Goal: Information Seeking & Learning: Learn about a topic

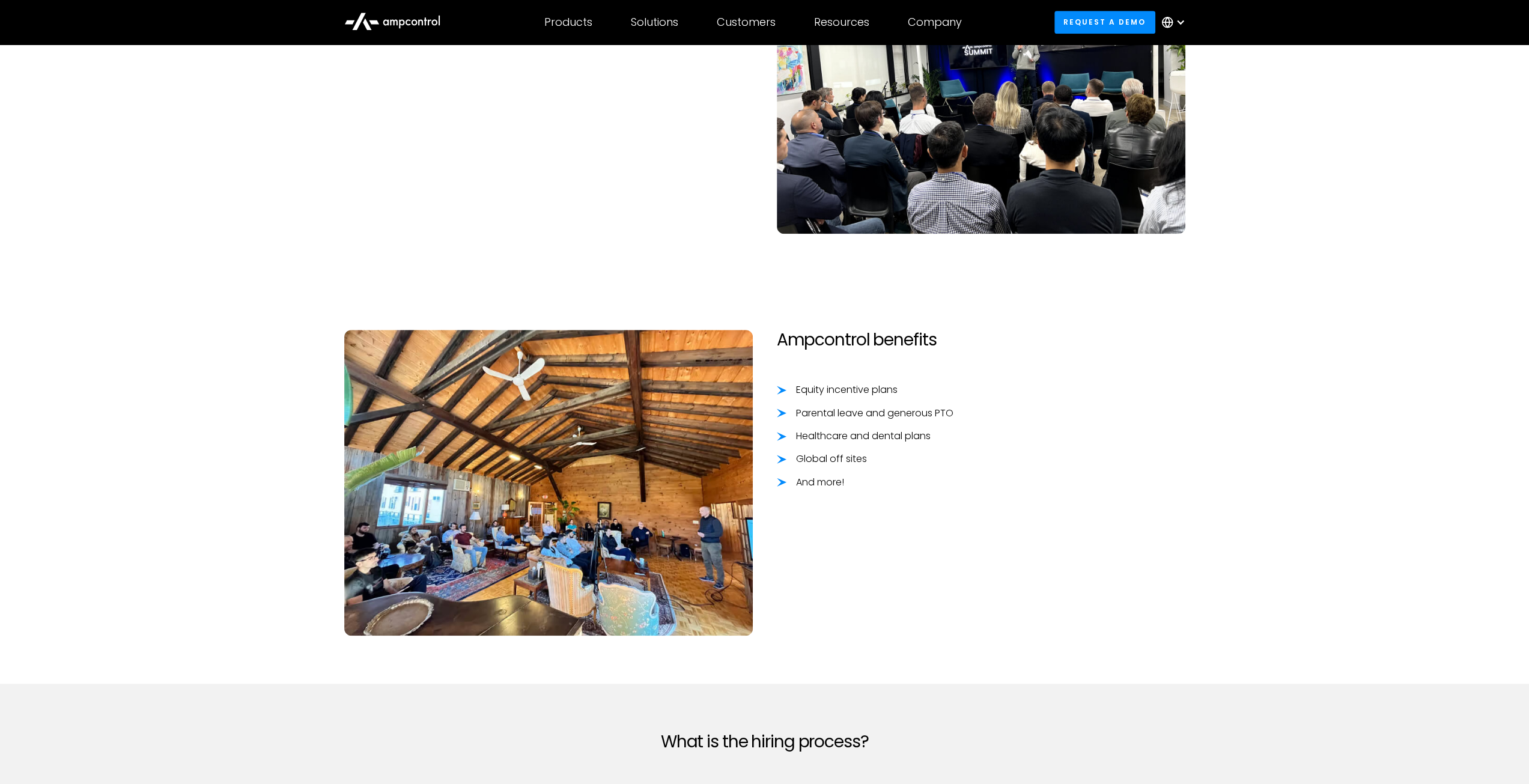
scroll to position [919, 0]
drag, startPoint x: 781, startPoint y: 339, endPoint x: 925, endPoint y: 344, distance: 144.1
click at [921, 343] on h2 "Ampcontrol benefits" at bounding box center [980, 340] width 408 height 20
click at [925, 344] on h2 "Ampcontrol benefits" at bounding box center [980, 340] width 408 height 20
drag, startPoint x: 948, startPoint y: 344, endPoint x: 776, endPoint y: 343, distance: 172.0
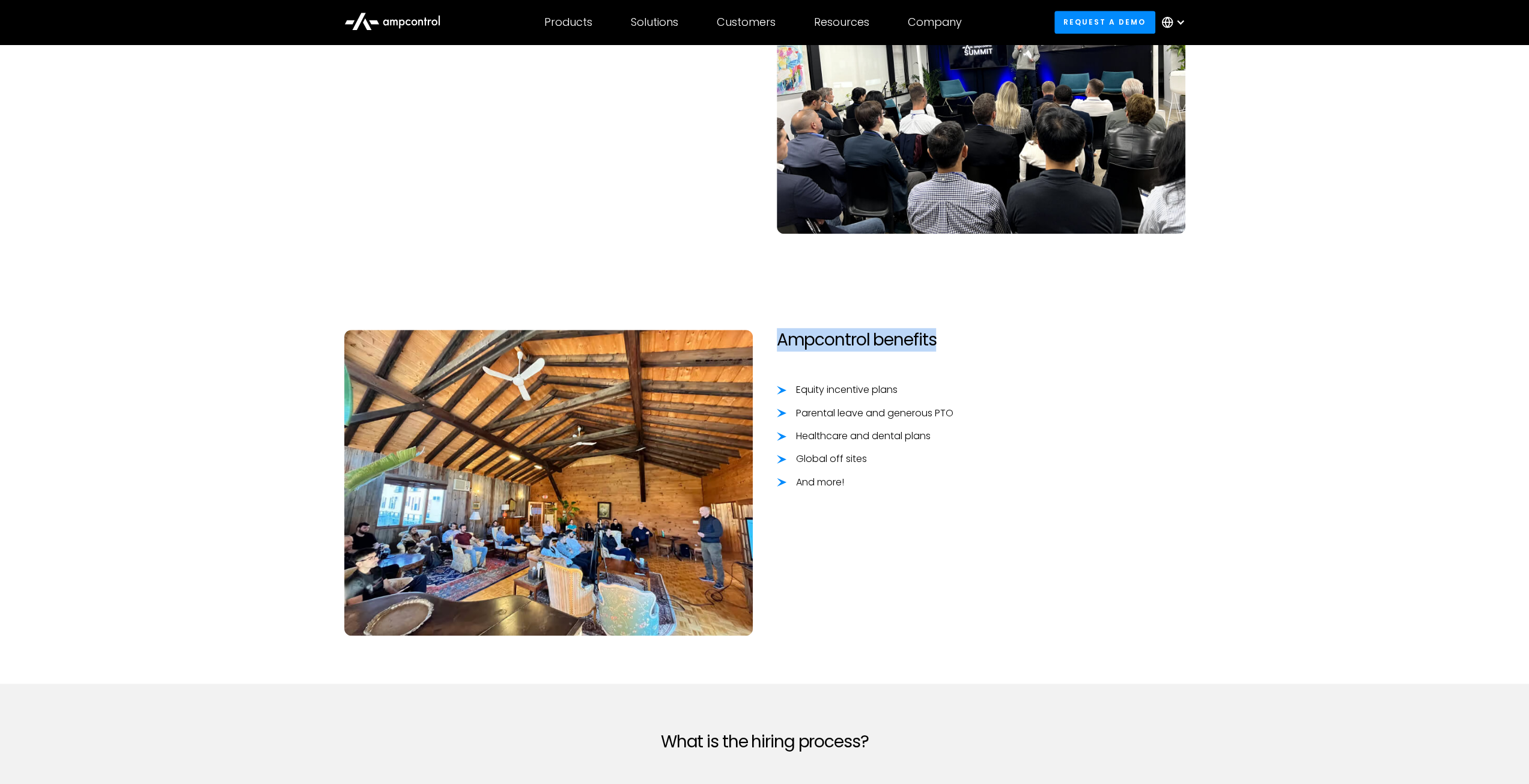
click at [776, 343] on h2 "Ampcontrol benefits" at bounding box center [980, 340] width 408 height 20
drag, startPoint x: 776, startPoint y: 343, endPoint x: 958, endPoint y: 338, distance: 182.1
click at [958, 338] on h2 "Ampcontrol benefits" at bounding box center [980, 340] width 408 height 20
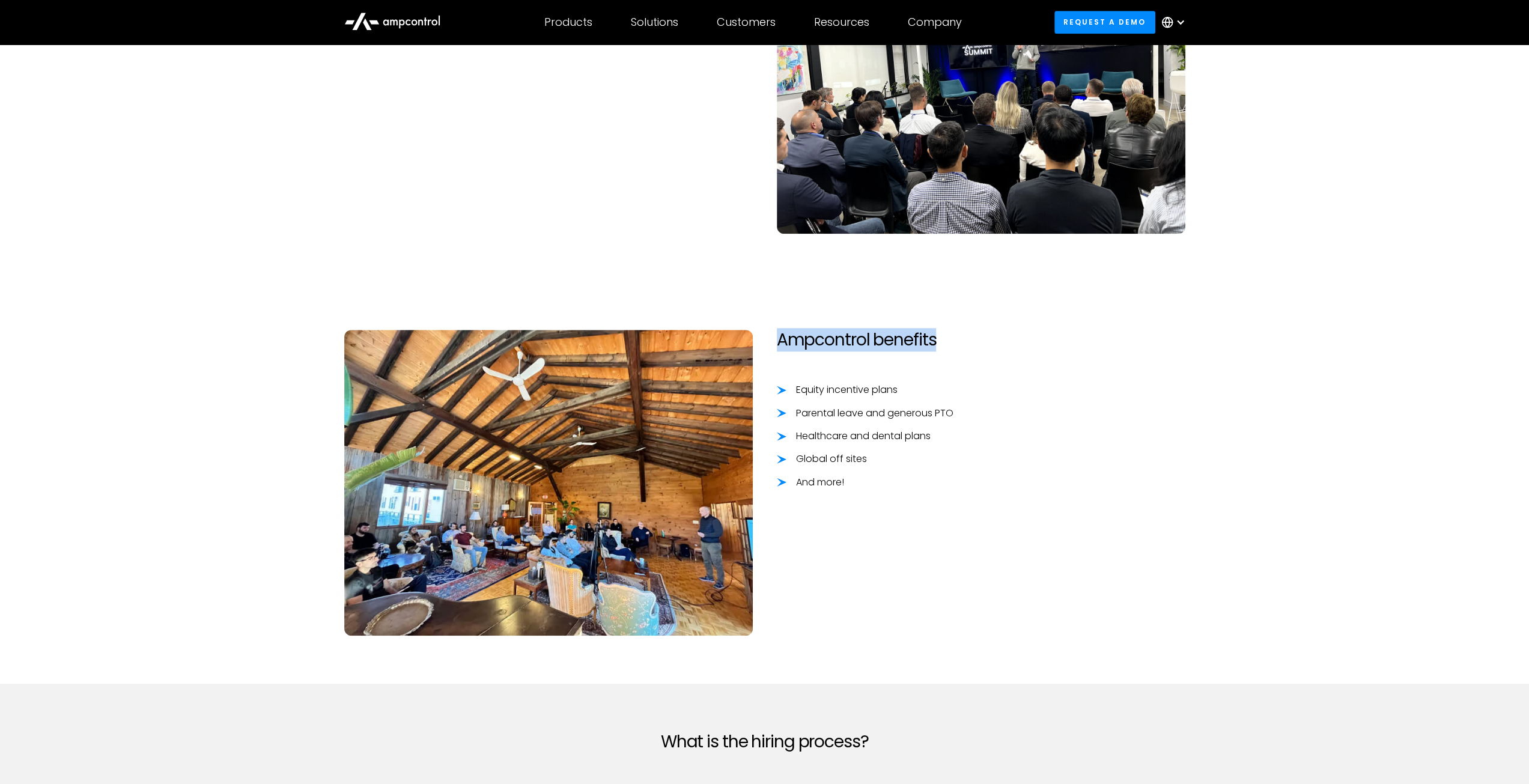
drag, startPoint x: 937, startPoint y: 335, endPoint x: 780, endPoint y: 339, distance: 157.1
click at [780, 339] on h2 "Ampcontrol benefits" at bounding box center [980, 340] width 408 height 20
click at [779, 339] on h2 "Ampcontrol benefits" at bounding box center [980, 340] width 408 height 20
drag, startPoint x: 779, startPoint y: 339, endPoint x: 943, endPoint y: 335, distance: 164.0
click at [939, 334] on h2 "Ampcontrol benefits" at bounding box center [980, 340] width 408 height 20
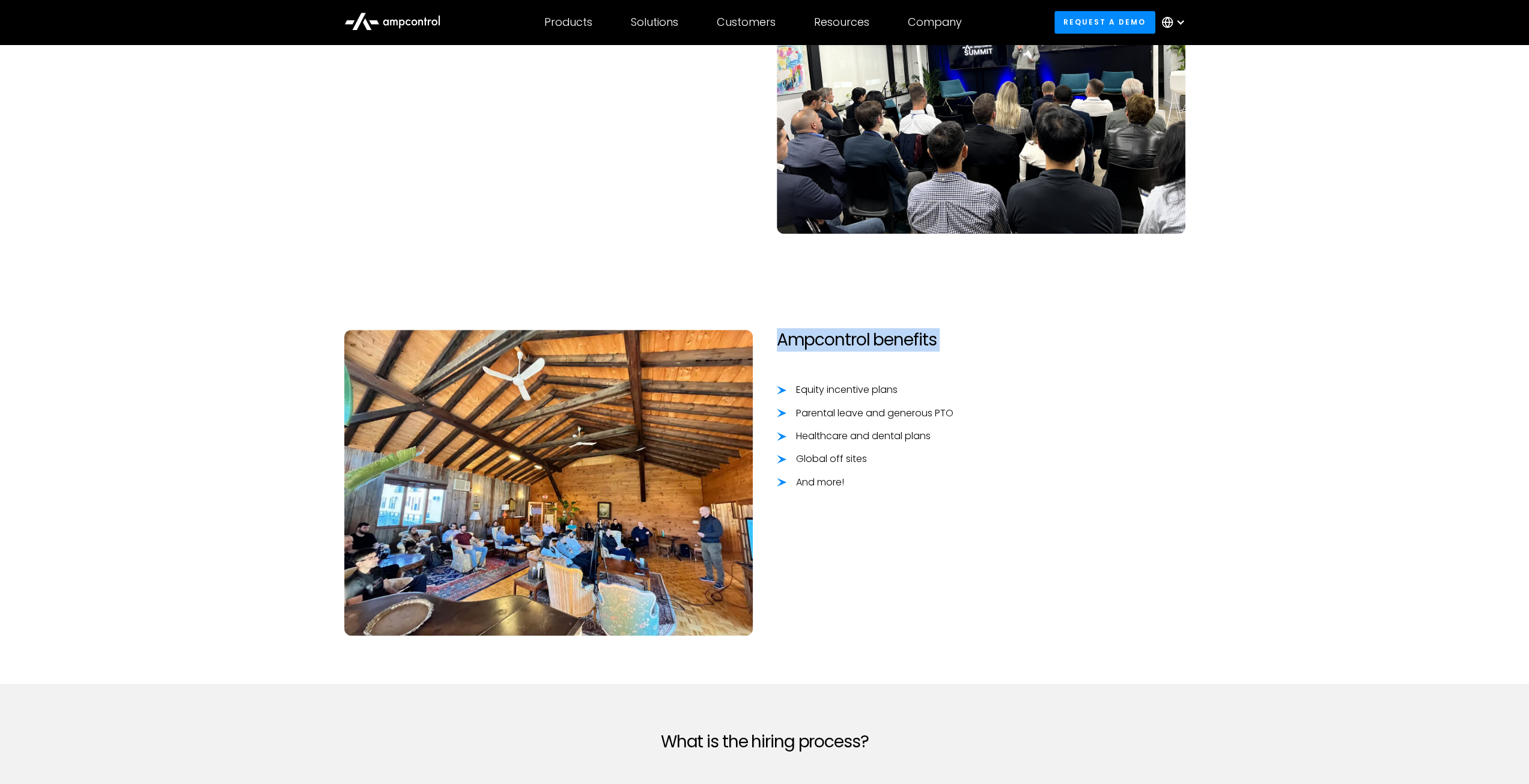
click at [943, 335] on h2 "Ampcontrol benefits" at bounding box center [980, 340] width 408 height 20
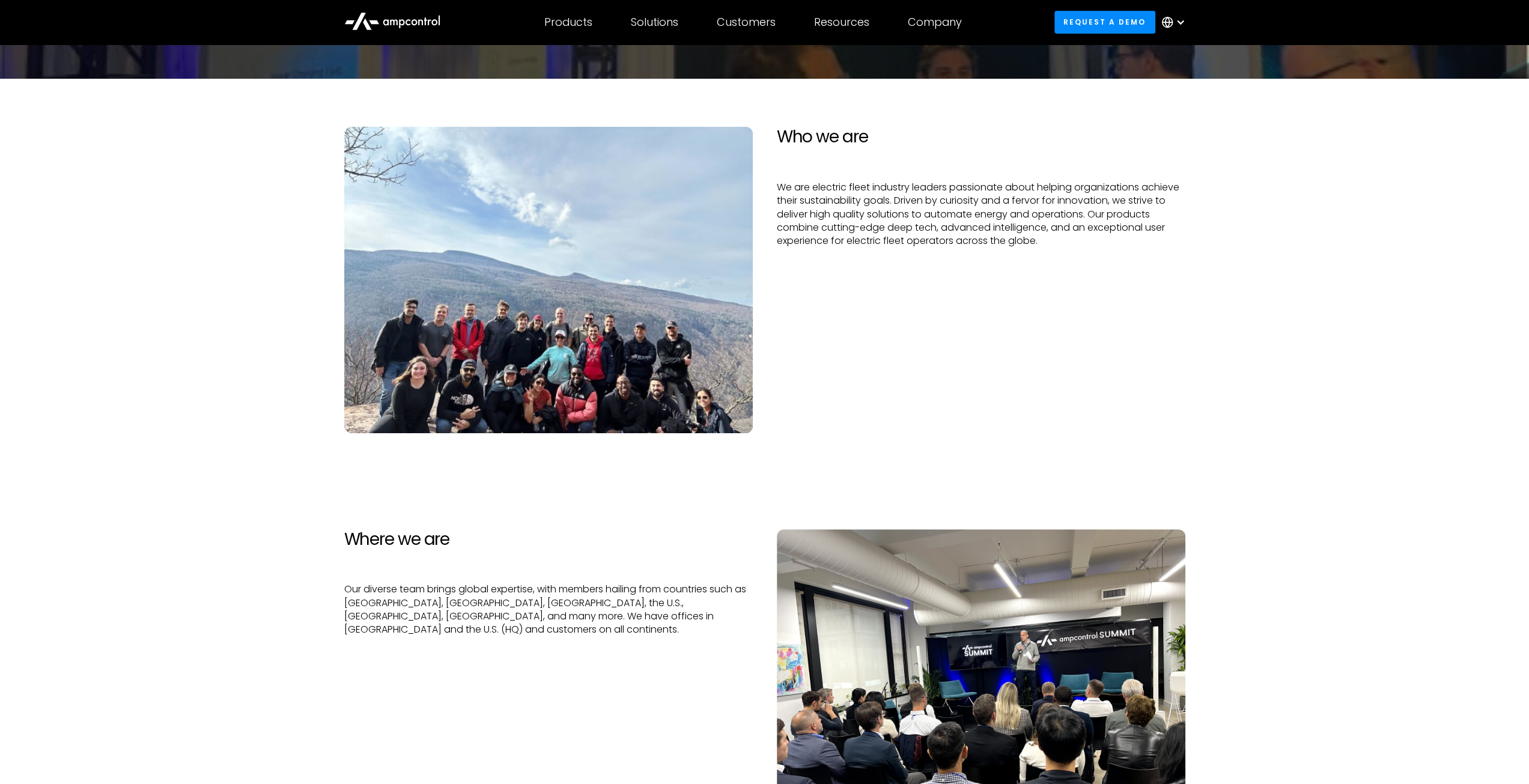
scroll to position [0, 0]
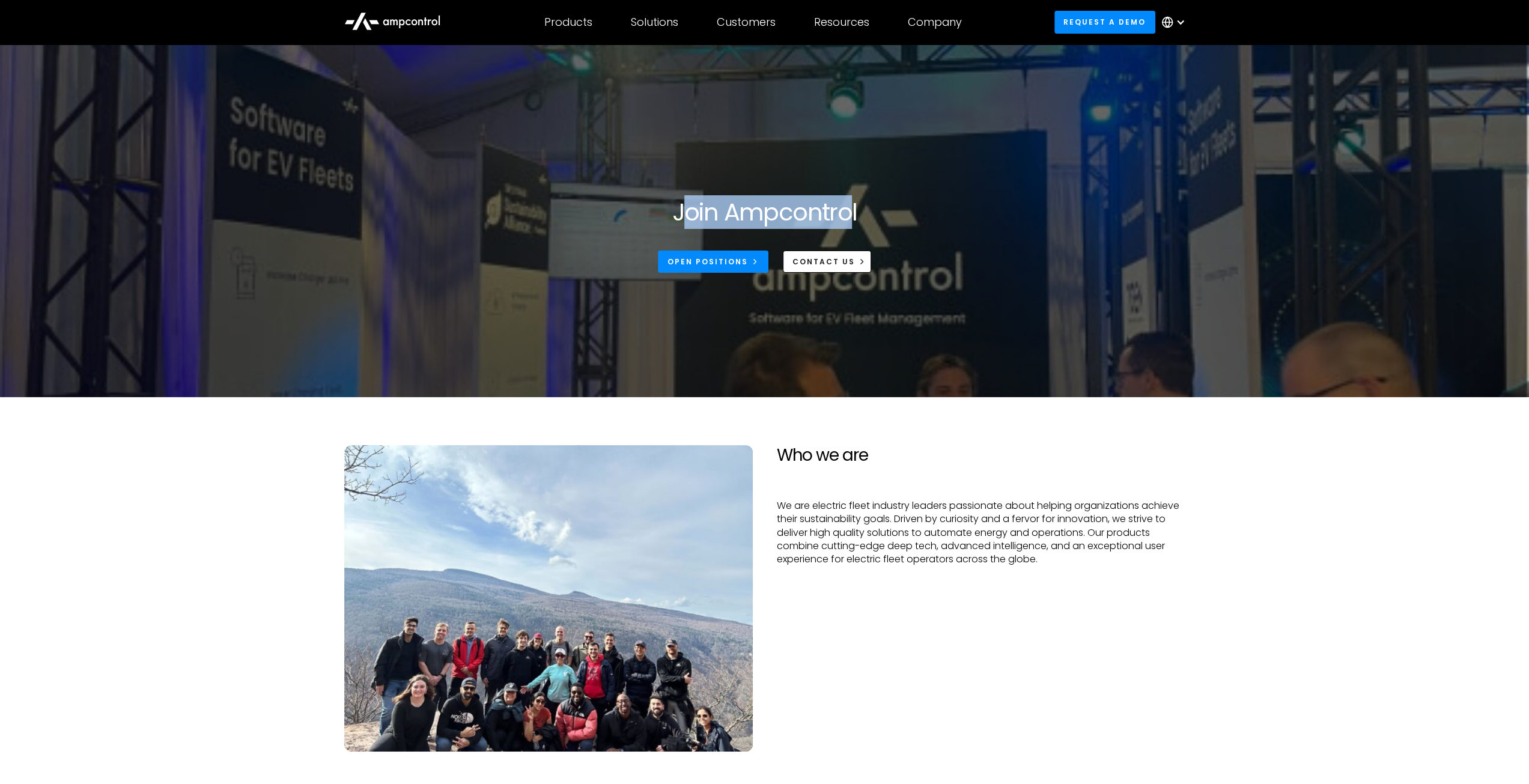
drag, startPoint x: 678, startPoint y: 207, endPoint x: 867, endPoint y: 206, distance: 189.0
click at [867, 206] on div "Join Ampcontrol Open Positions CONTACT US" at bounding box center [764, 235] width 408 height 75
click at [867, 206] on div "Join Ampcontrol Open Positions CONTACT US" at bounding box center [764, 235] width 408 height 75
drag, startPoint x: 797, startPoint y: 469, endPoint x: 862, endPoint y: 470, distance: 65.0
click at [862, 470] on div "Who we are We are electric fleet industry leaders passionate about helping orga…" at bounding box center [980, 598] width 432 height 306
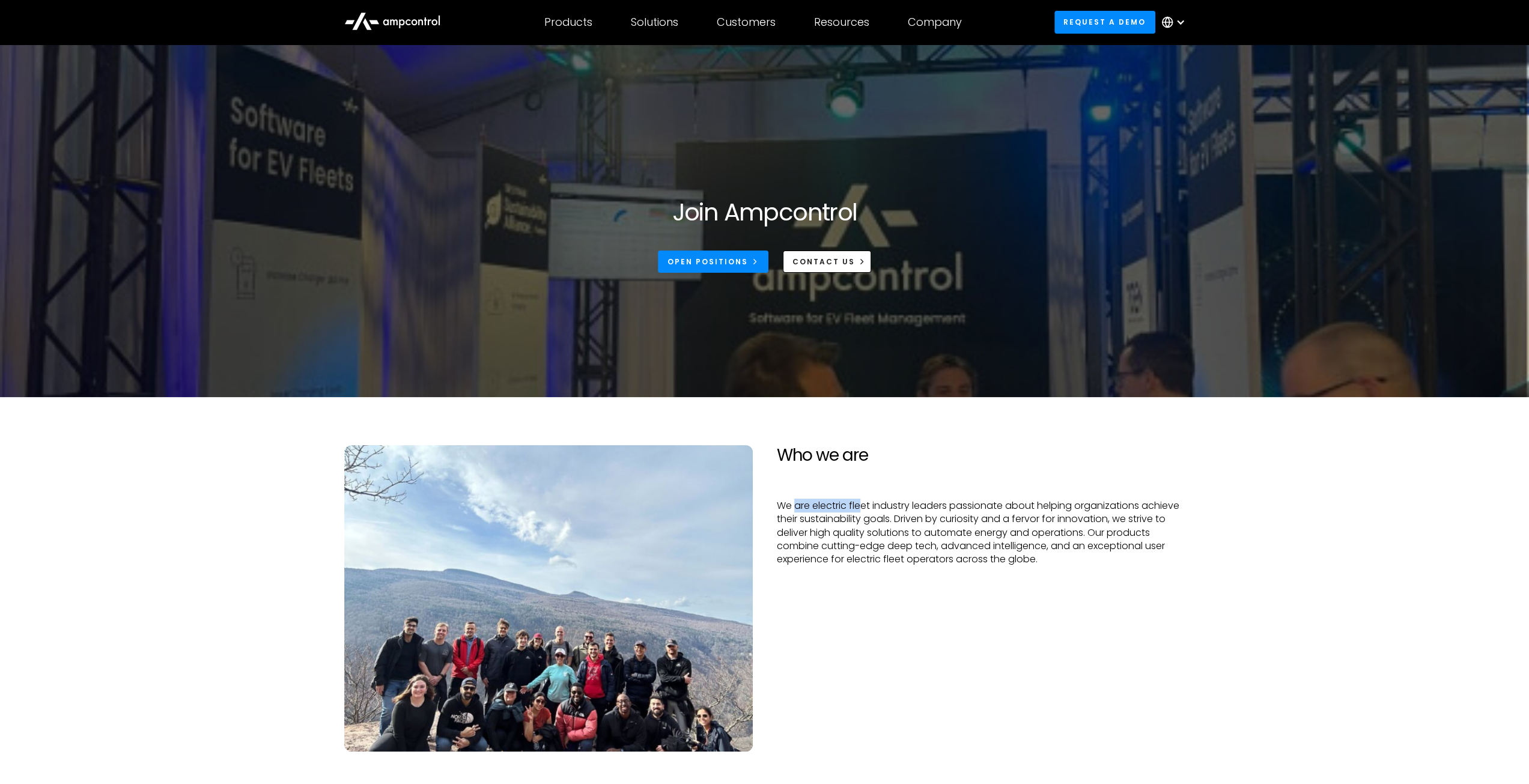
click at [862, 470] on div "Who we are We are electric fleet industry leaders passionate about helping orga…" at bounding box center [980, 598] width 432 height 306
drag, startPoint x: 804, startPoint y: 455, endPoint x: 865, endPoint y: 455, distance: 61.0
click at [865, 455] on h2 "Who we are" at bounding box center [980, 455] width 408 height 20
drag, startPoint x: 784, startPoint y: 462, endPoint x: 864, endPoint y: 460, distance: 80.0
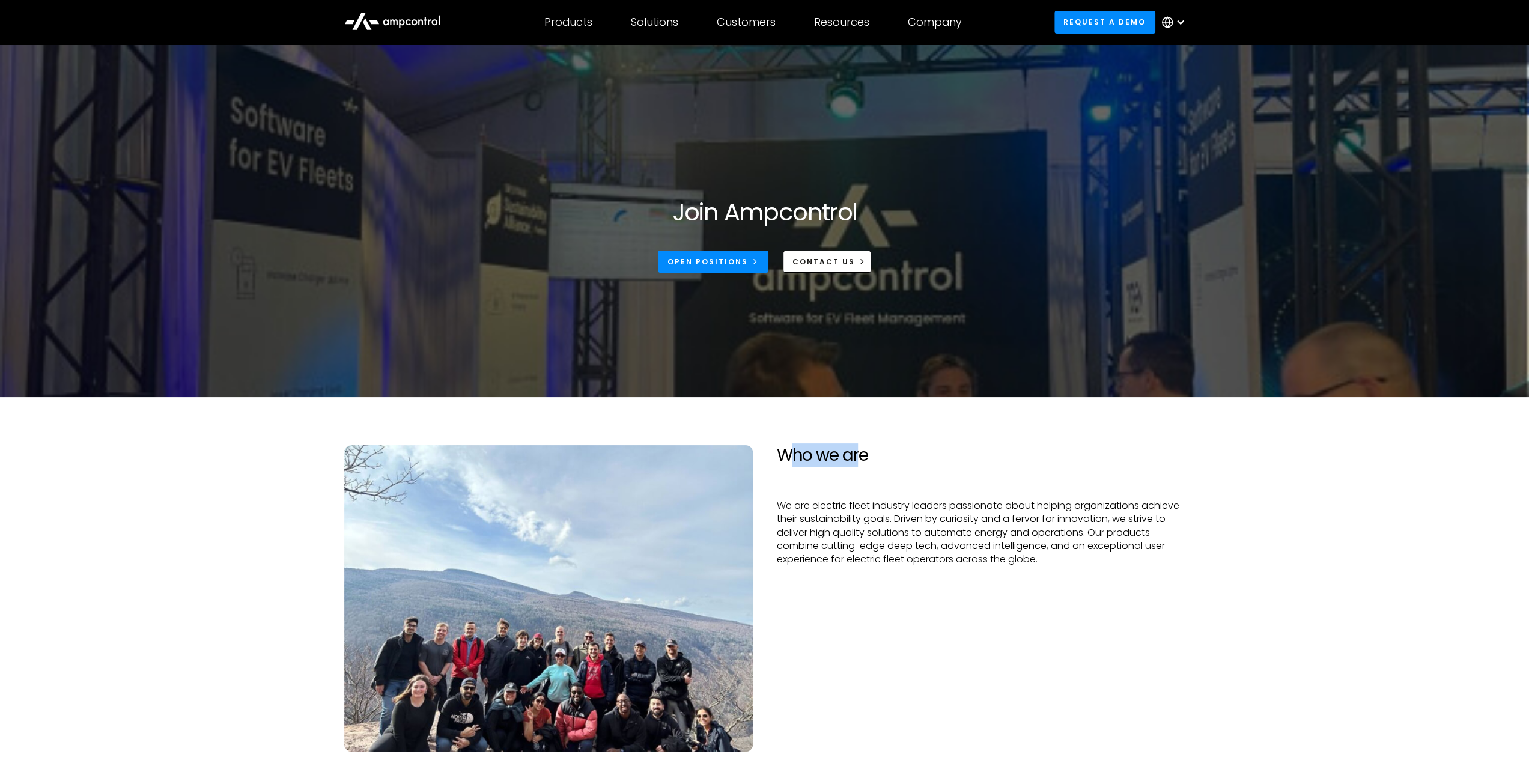
click at [863, 460] on h2 "Who we are" at bounding box center [980, 455] width 408 height 20
click at [864, 460] on h2 "Who we are" at bounding box center [980, 455] width 408 height 20
drag, startPoint x: 870, startPoint y: 460, endPoint x: 796, endPoint y: 465, distance: 74.2
click at [796, 465] on h2 "Who we are" at bounding box center [980, 455] width 408 height 20
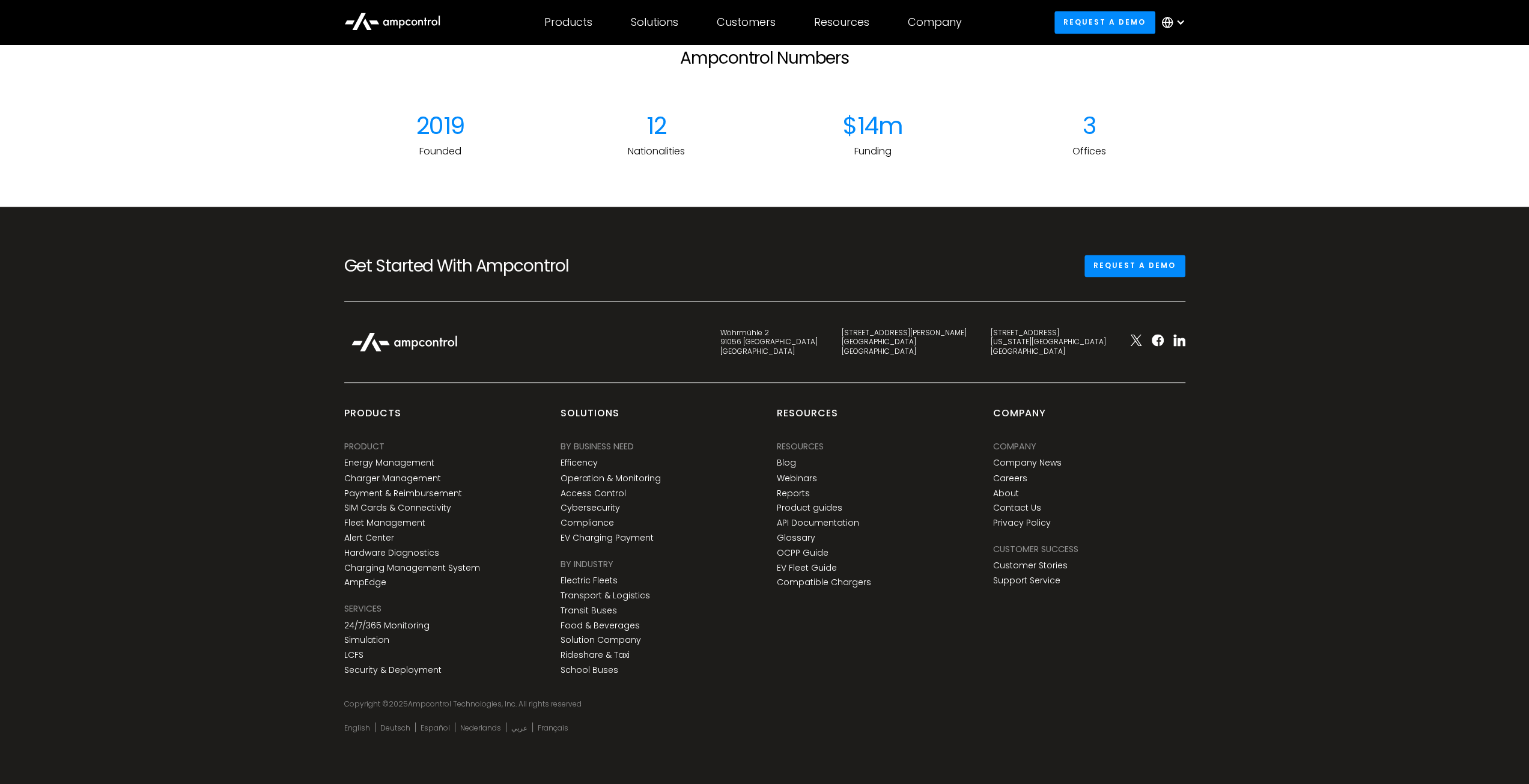
scroll to position [1219, 0]
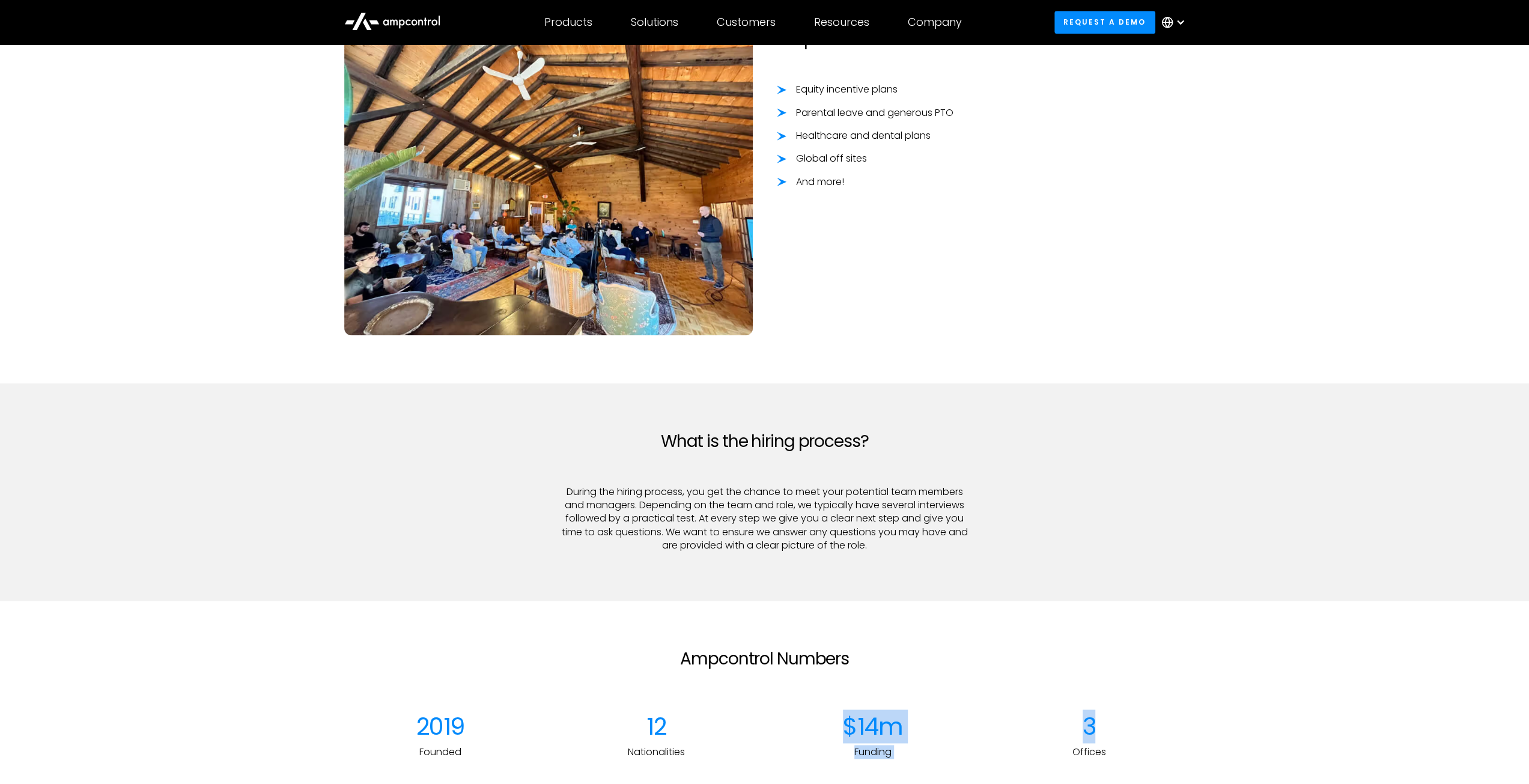
drag, startPoint x: 836, startPoint y: 700, endPoint x: 1169, endPoint y: 721, distance: 333.7
click at [1169, 721] on div "Ampcontrol Numbers 2019 Founded 12 Nationalities $14m Funding 3 Offices" at bounding box center [764, 704] width 841 height 111
click at [1169, 721] on div "3" at bounding box center [1089, 725] width 193 height 29
drag, startPoint x: 1116, startPoint y: 754, endPoint x: 841, endPoint y: 718, distance: 277.3
click at [841, 718] on div "2019 Founded 12 Nationalities $14m Funding 3 Offices" at bounding box center [764, 747] width 865 height 71
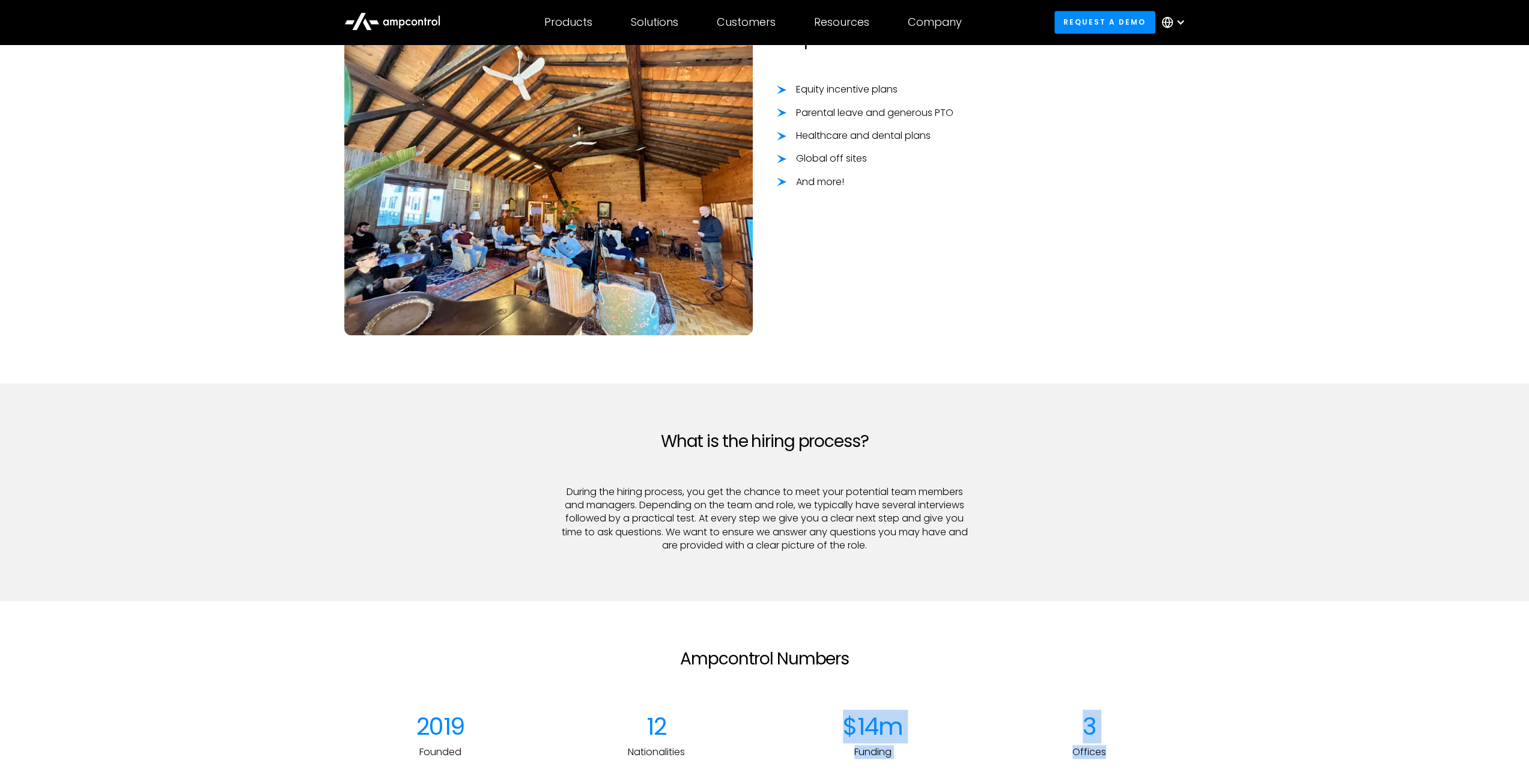
click at [840, 718] on div "$14m" at bounding box center [872, 725] width 193 height 29
drag, startPoint x: 835, startPoint y: 718, endPoint x: 977, endPoint y: 737, distance: 143.3
click at [958, 735] on div "$14m" at bounding box center [872, 725] width 193 height 29
click at [982, 737] on div "3 Offices" at bounding box center [1089, 735] width 217 height 47
drag, startPoint x: 1047, startPoint y: 716, endPoint x: 1111, endPoint y: 749, distance: 72.0
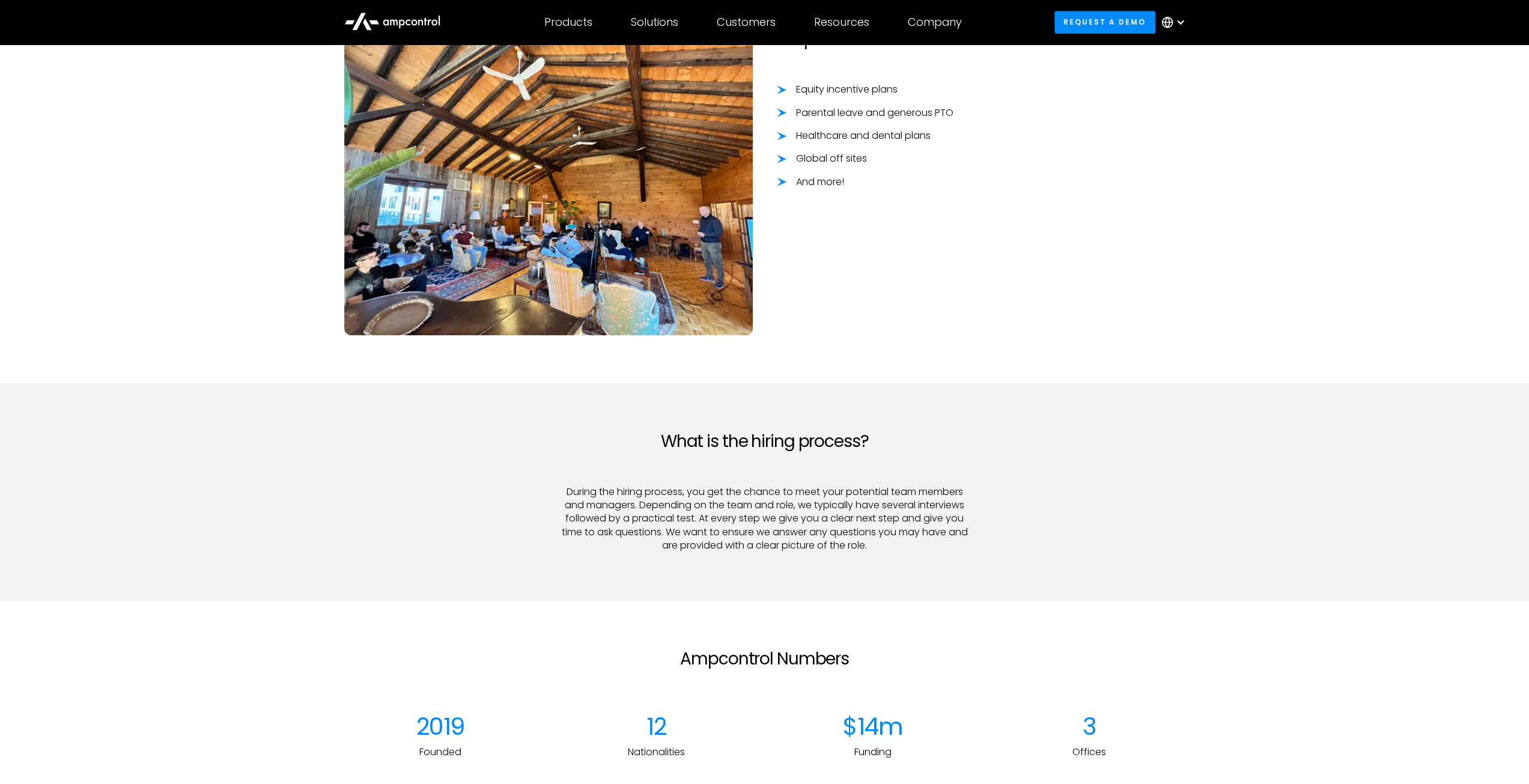
click at [1108, 748] on div "3 Offices" at bounding box center [1089, 735] width 193 height 47
click at [1111, 749] on p "Offices" at bounding box center [1089, 752] width 193 height 13
drag, startPoint x: 829, startPoint y: 653, endPoint x: 654, endPoint y: 638, distance: 175.6
click at [659, 638] on section "Ampcontrol Numbers 2019 Founded 12 Nationalities $14m Funding 3 Offices" at bounding box center [764, 704] width 1529 height 207
click at [654, 638] on section "Ampcontrol Numbers 2019 Founded 12 Nationalities $14m Funding 3 Offices" at bounding box center [764, 704] width 1529 height 207
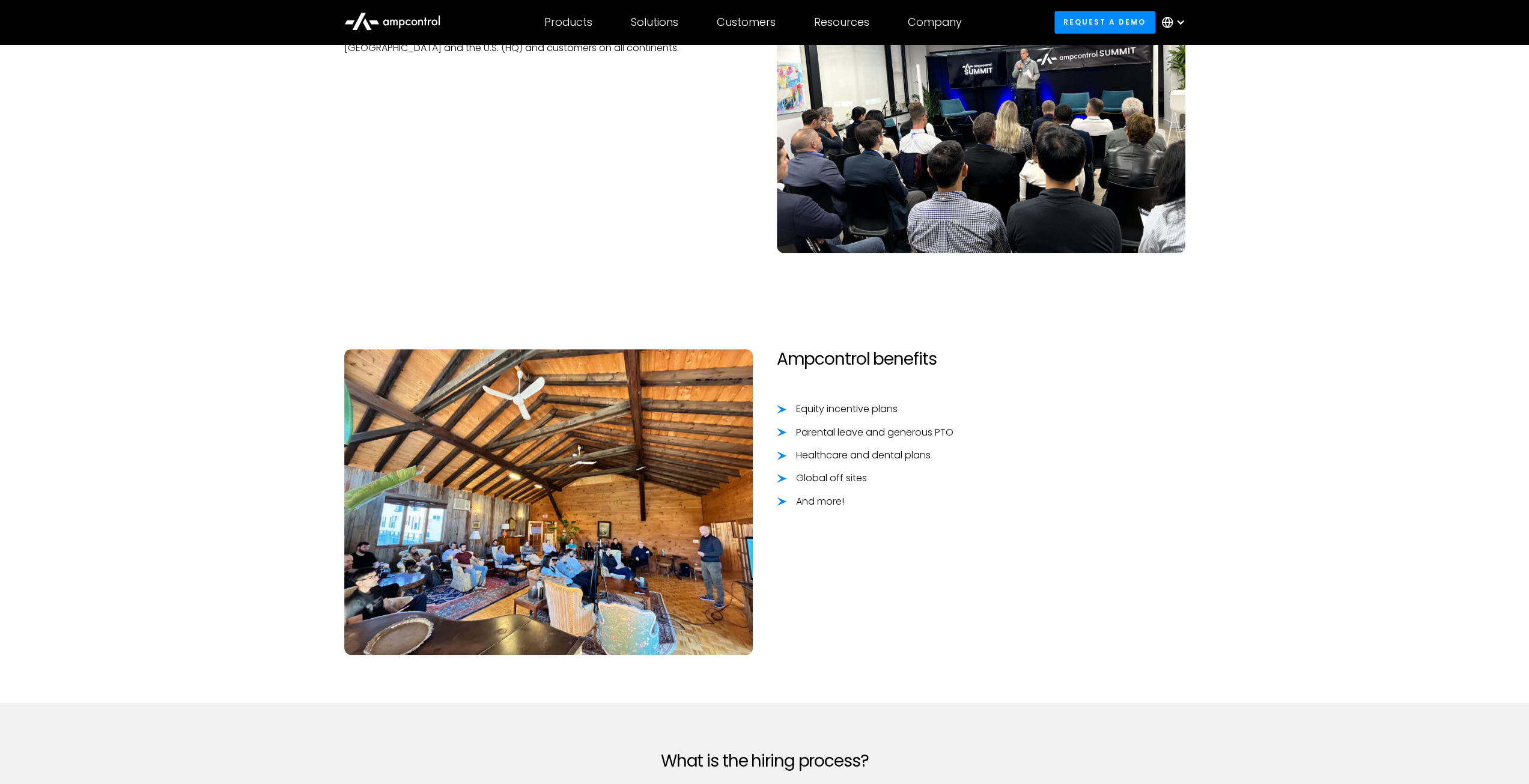
scroll to position [618, 0]
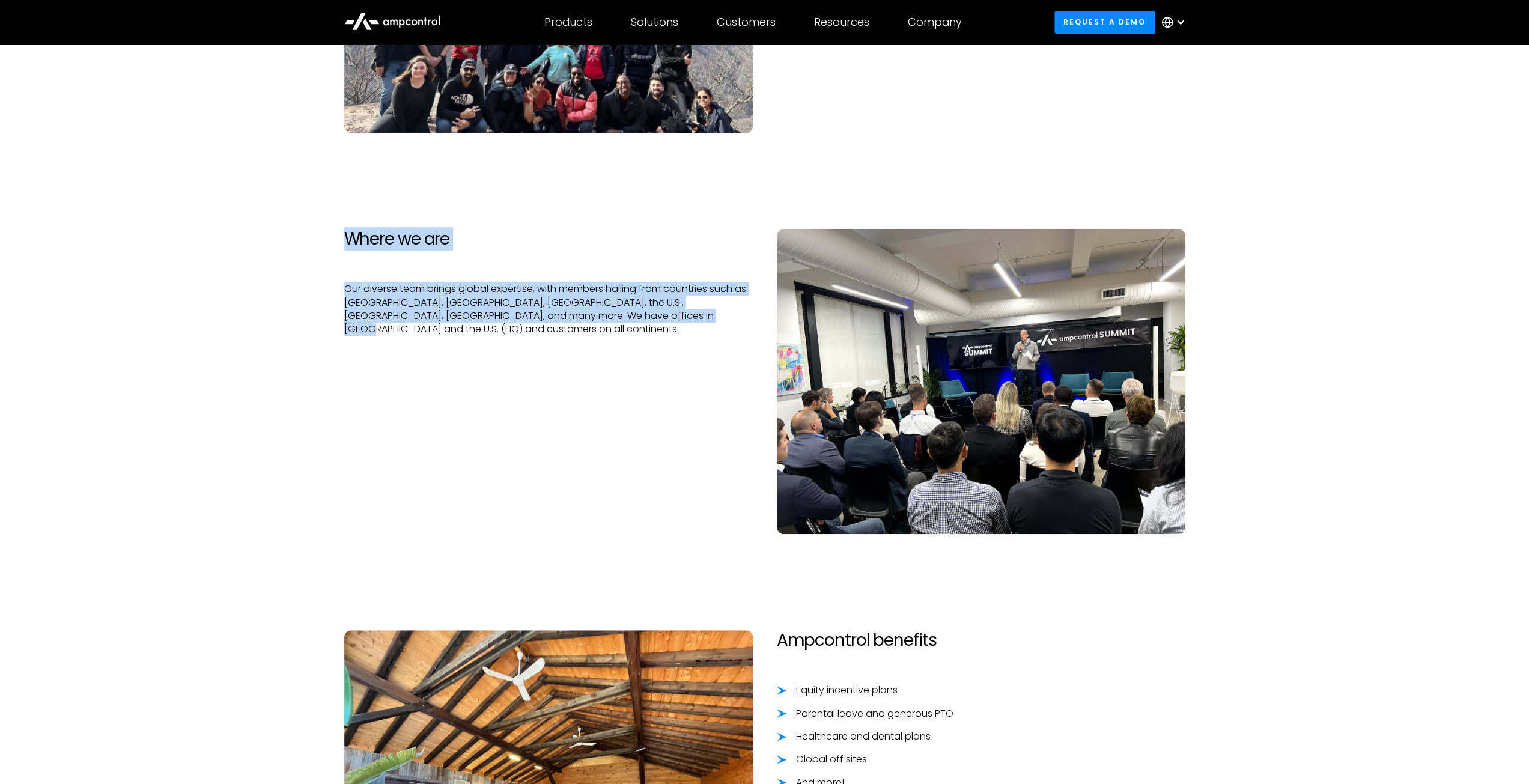
drag, startPoint x: 335, startPoint y: 233, endPoint x: 668, endPoint y: 326, distance: 345.7
click at [668, 326] on div "Where we are Our diverse team brings global expertise, with members hailing fro…" at bounding box center [548, 381] width 432 height 305
click at [669, 326] on div "Where we are Our diverse team brings global expertise, with members hailing fro…" at bounding box center [548, 381] width 432 height 305
drag, startPoint x: 686, startPoint y: 324, endPoint x: 322, endPoint y: 243, distance: 372.9
click at [320, 249] on section "Where we are Our diverse team brings global expertise, with members hailing fro…" at bounding box center [764, 381] width 1529 height 401
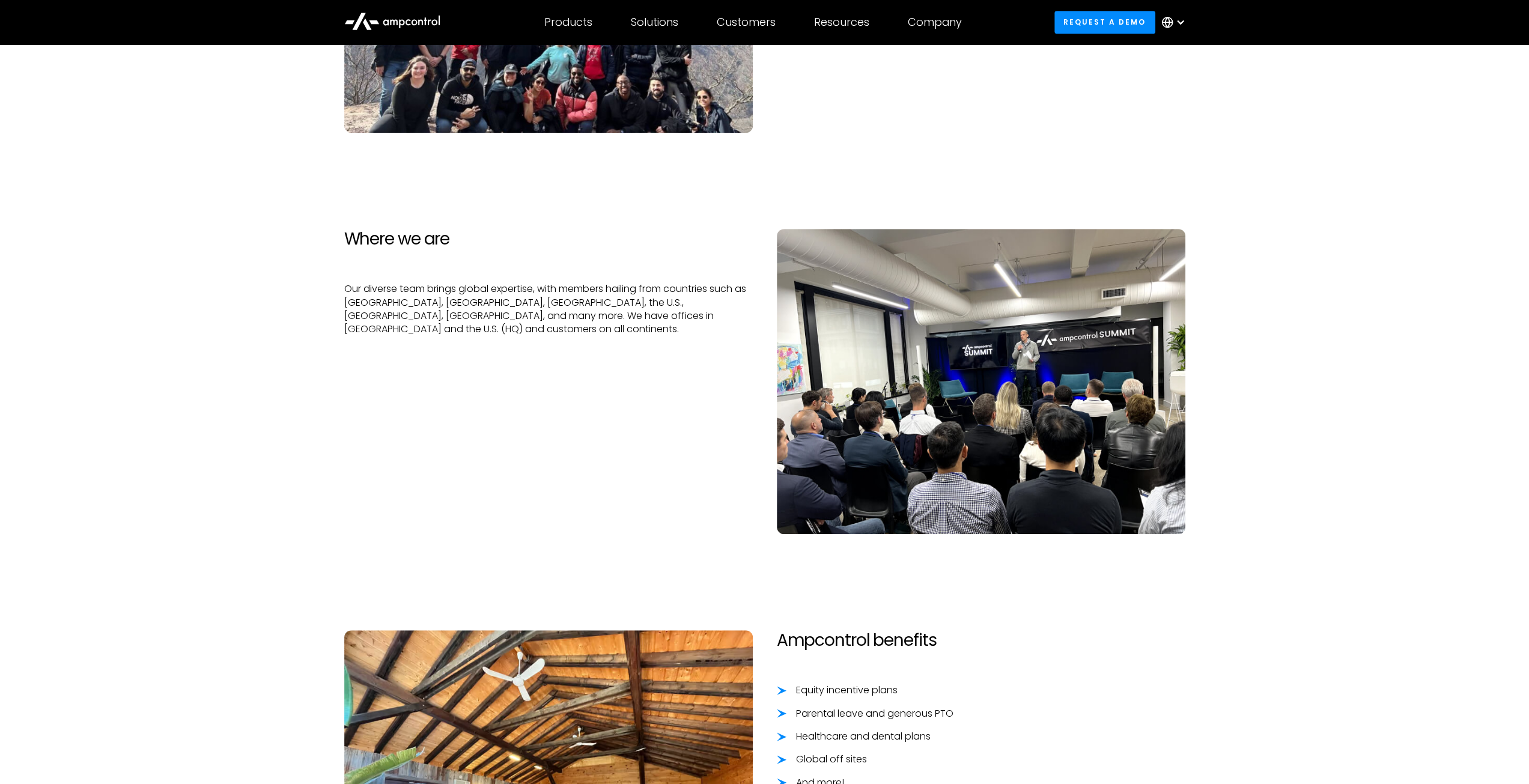
click at [323, 225] on section "Where we are Our diverse team brings global expertise, with members hailing fro…" at bounding box center [764, 381] width 1529 height 401
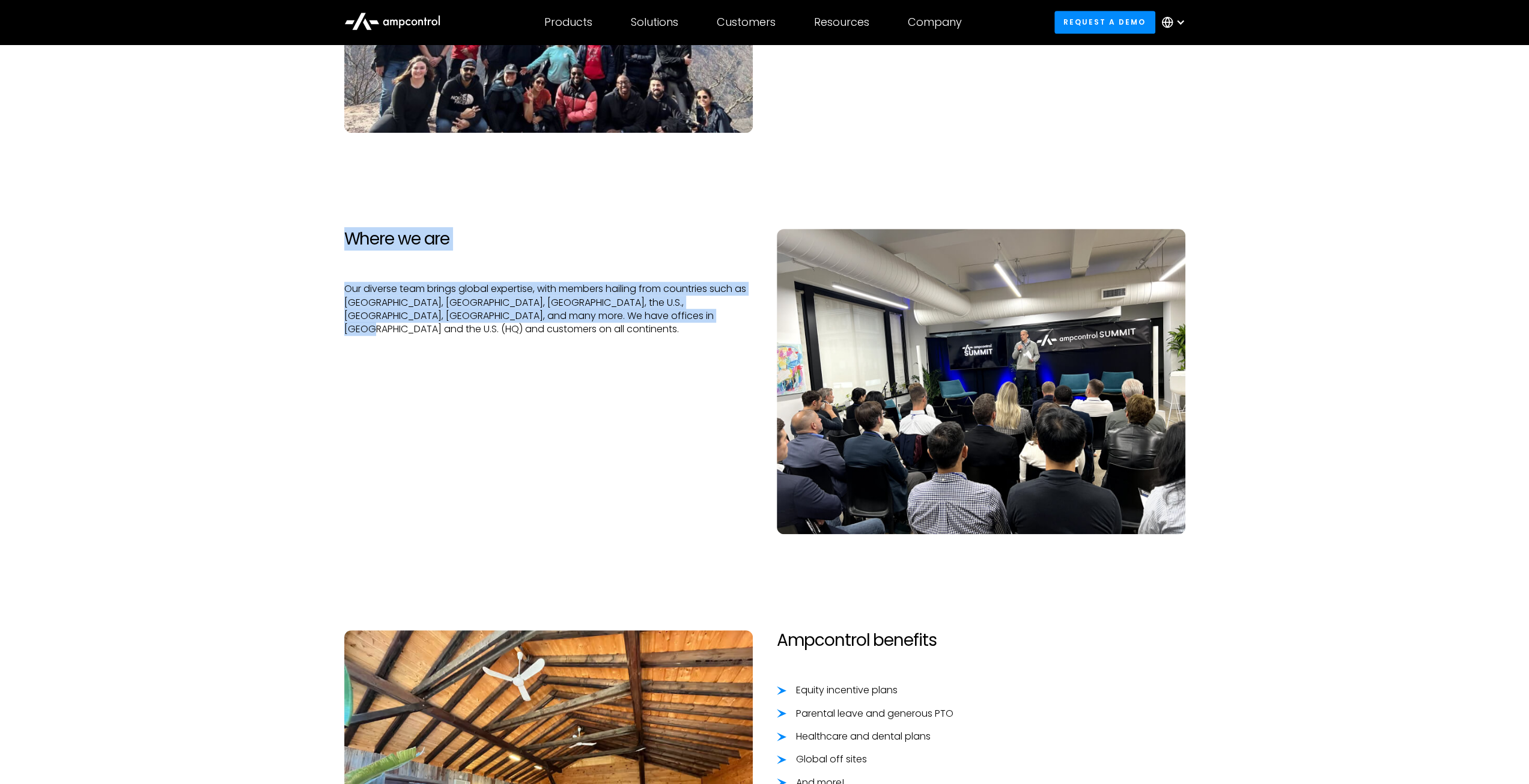
drag, startPoint x: 391, startPoint y: 245, endPoint x: 722, endPoint y: 339, distance: 344.1
click at [722, 339] on section "Where we are Our diverse team brings global expertise, with members hailing fro…" at bounding box center [764, 381] width 1529 height 401
click at [722, 339] on div "Where we are Our diverse team brings global expertise, with members hailing fro…" at bounding box center [548, 381] width 432 height 305
drag, startPoint x: 680, startPoint y: 334, endPoint x: 317, endPoint y: 234, distance: 376.5
click at [317, 234] on section "Where we are Our diverse team brings global expertise, with members hailing fro…" at bounding box center [764, 381] width 1529 height 401
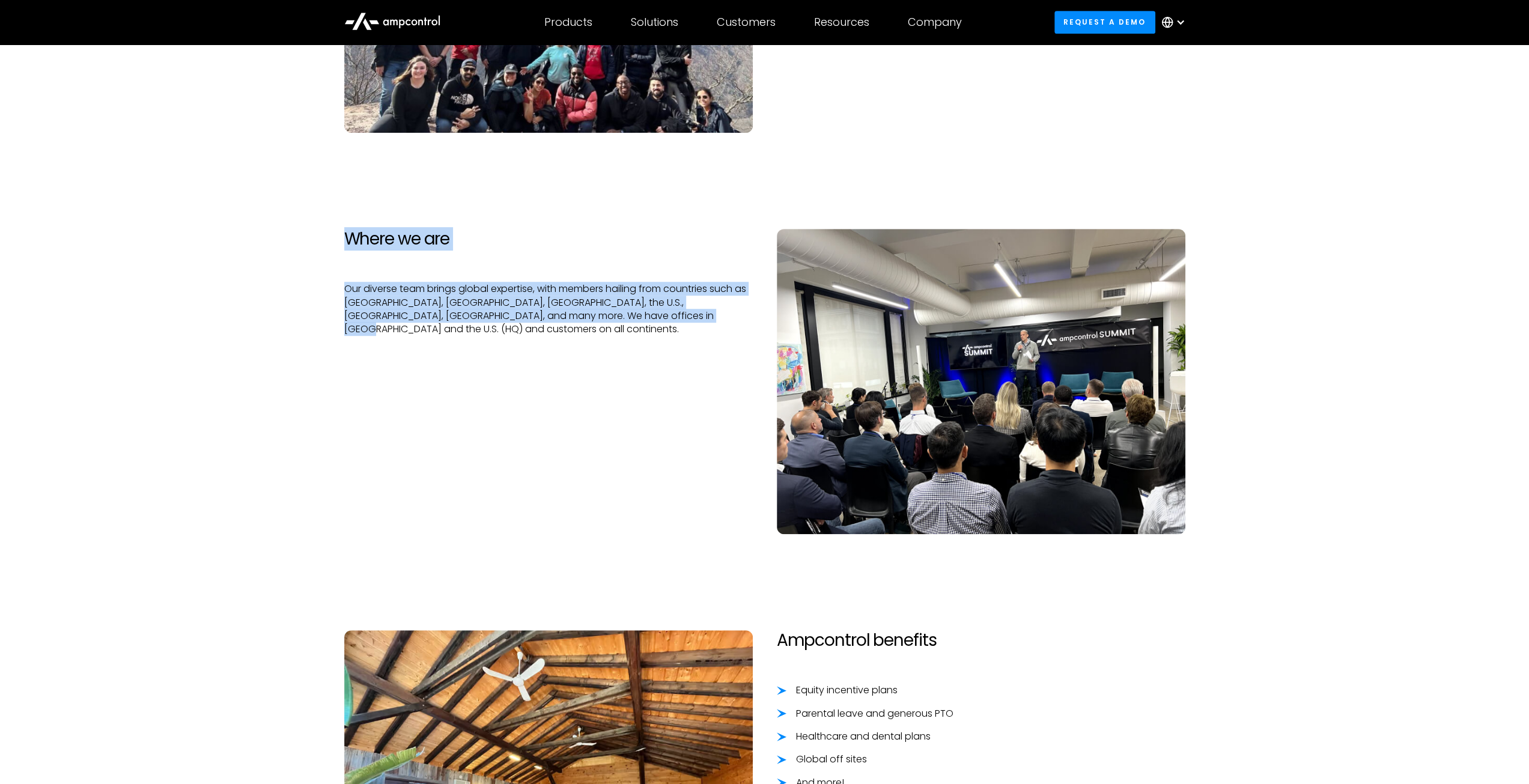
click at [317, 234] on section "Where we are Our diverse team brings global expertise, with members hailing fro…" at bounding box center [764, 381] width 1529 height 401
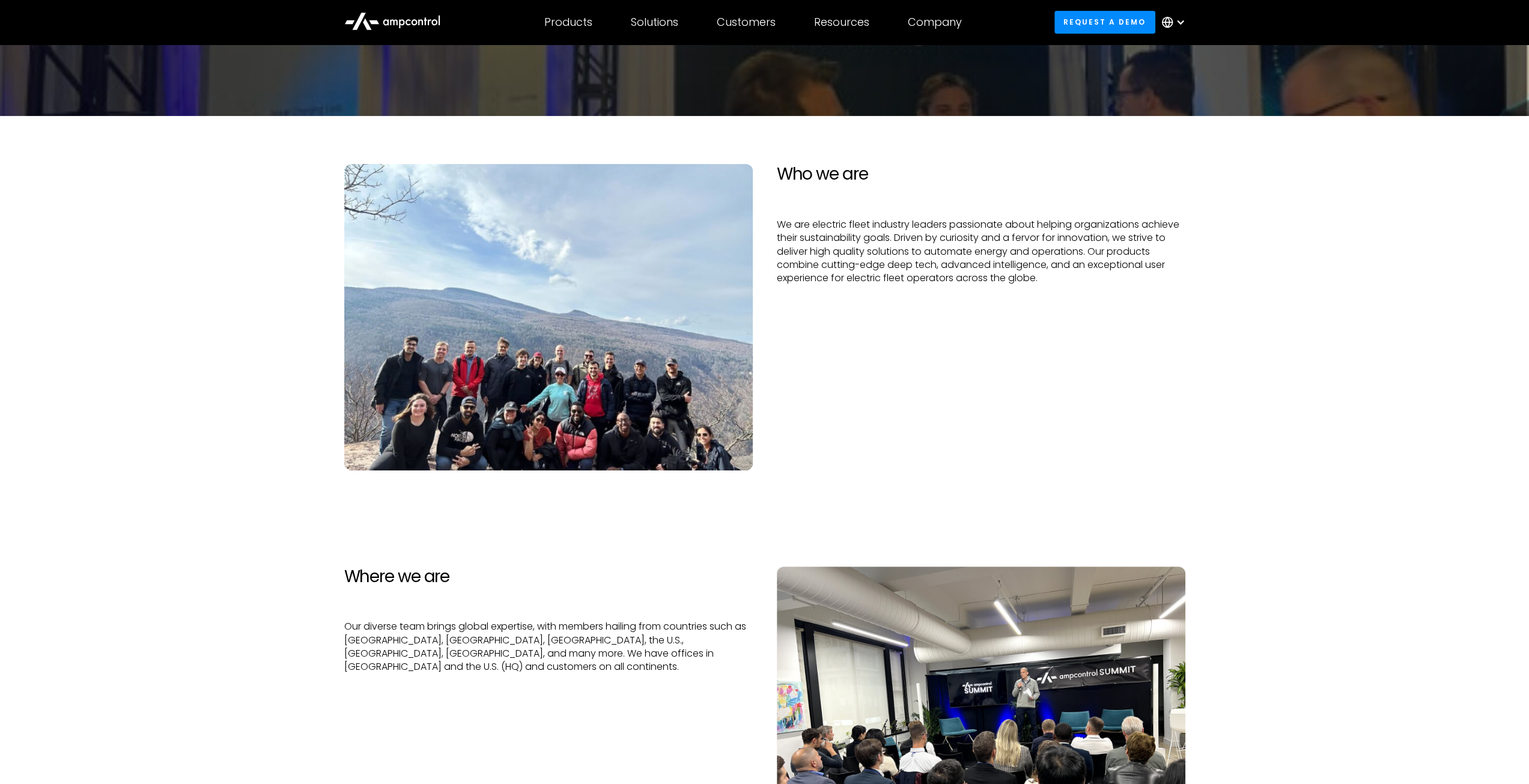
scroll to position [0, 0]
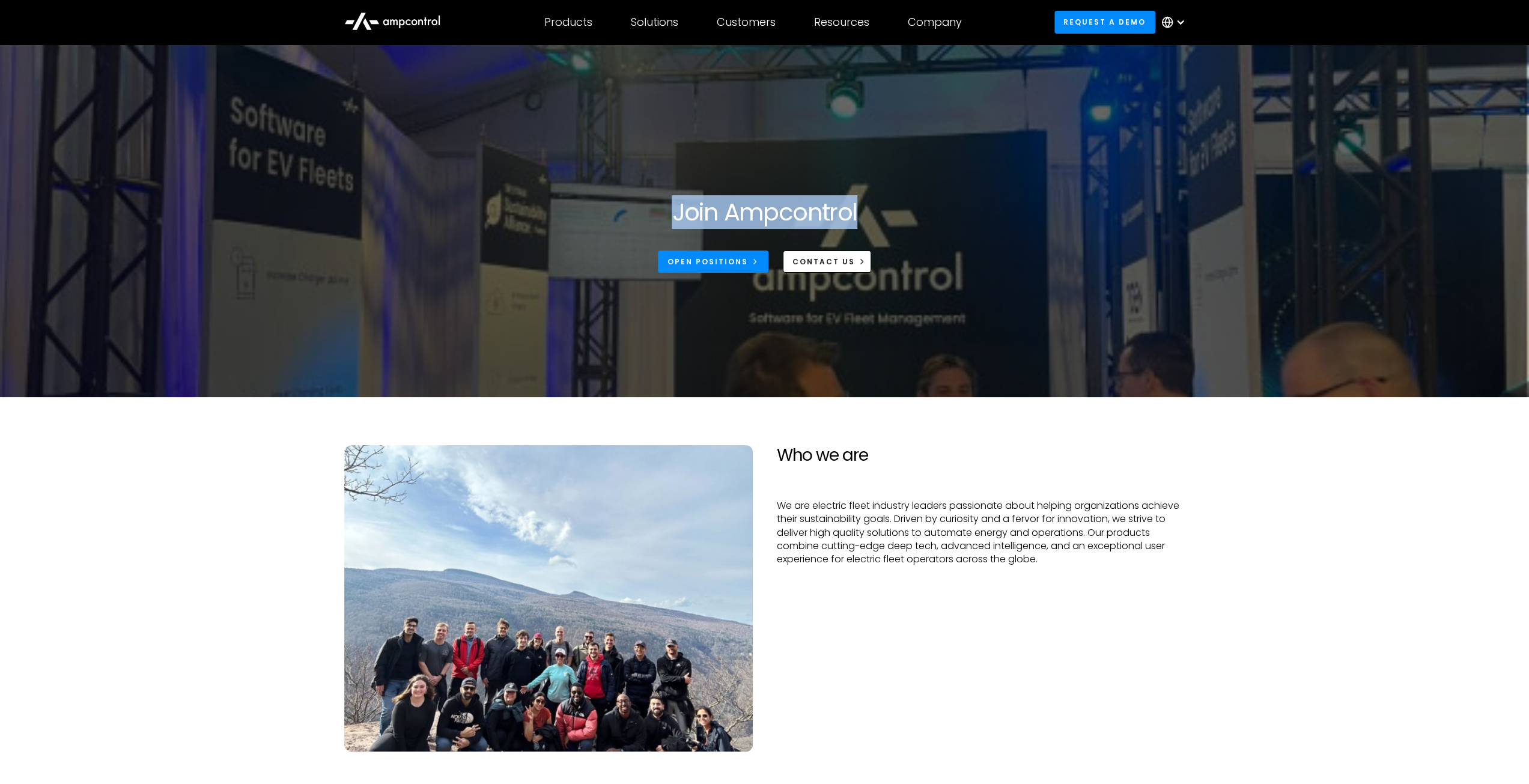
drag, startPoint x: 665, startPoint y: 211, endPoint x: 877, endPoint y: 211, distance: 212.0
click at [877, 211] on div "Join Ampcontrol Open Positions CONTACT US" at bounding box center [764, 235] width 408 height 75
click at [878, 211] on div "Join Ampcontrol Open Positions CONTACT US" at bounding box center [764, 235] width 408 height 75
click at [870, 209] on div "Join Ampcontrol Open Positions CONTACT US" at bounding box center [764, 235] width 408 height 75
click at [768, 213] on h1 "Join Ampcontrol" at bounding box center [764, 212] width 185 height 29
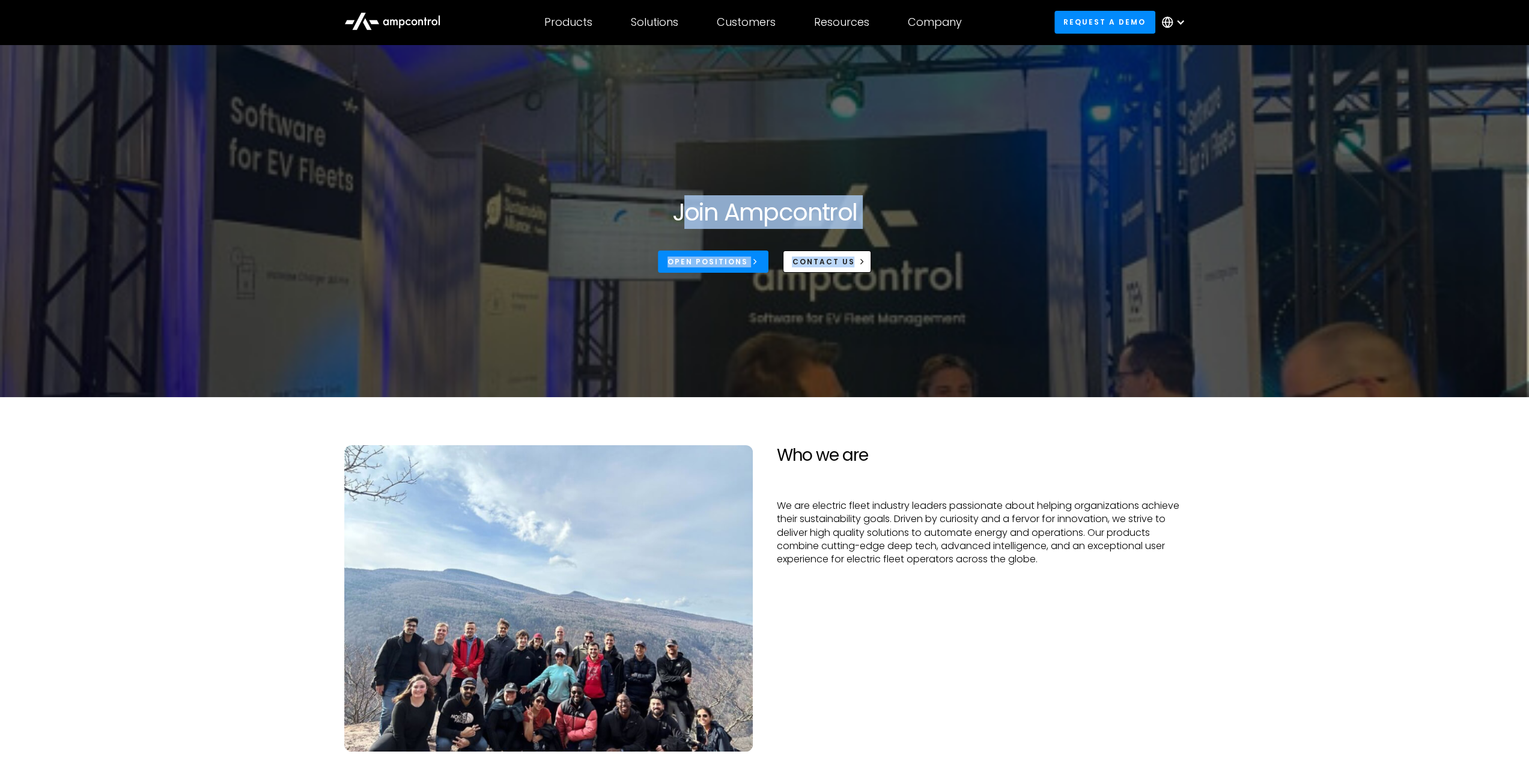
drag, startPoint x: 702, startPoint y: 172, endPoint x: 948, endPoint y: 225, distance: 251.6
click at [945, 225] on section "Join Ampcontrol Open Positions CONTACT US" at bounding box center [764, 221] width 1529 height 353
drag, startPoint x: 948, startPoint y: 225, endPoint x: 932, endPoint y: 223, distance: 16.1
click at [948, 225] on div "Join Ampcontrol Open Positions CONTACT US" at bounding box center [764, 235] width 408 height 75
drag, startPoint x: 893, startPoint y: 213, endPoint x: 639, endPoint y: 188, distance: 255.2
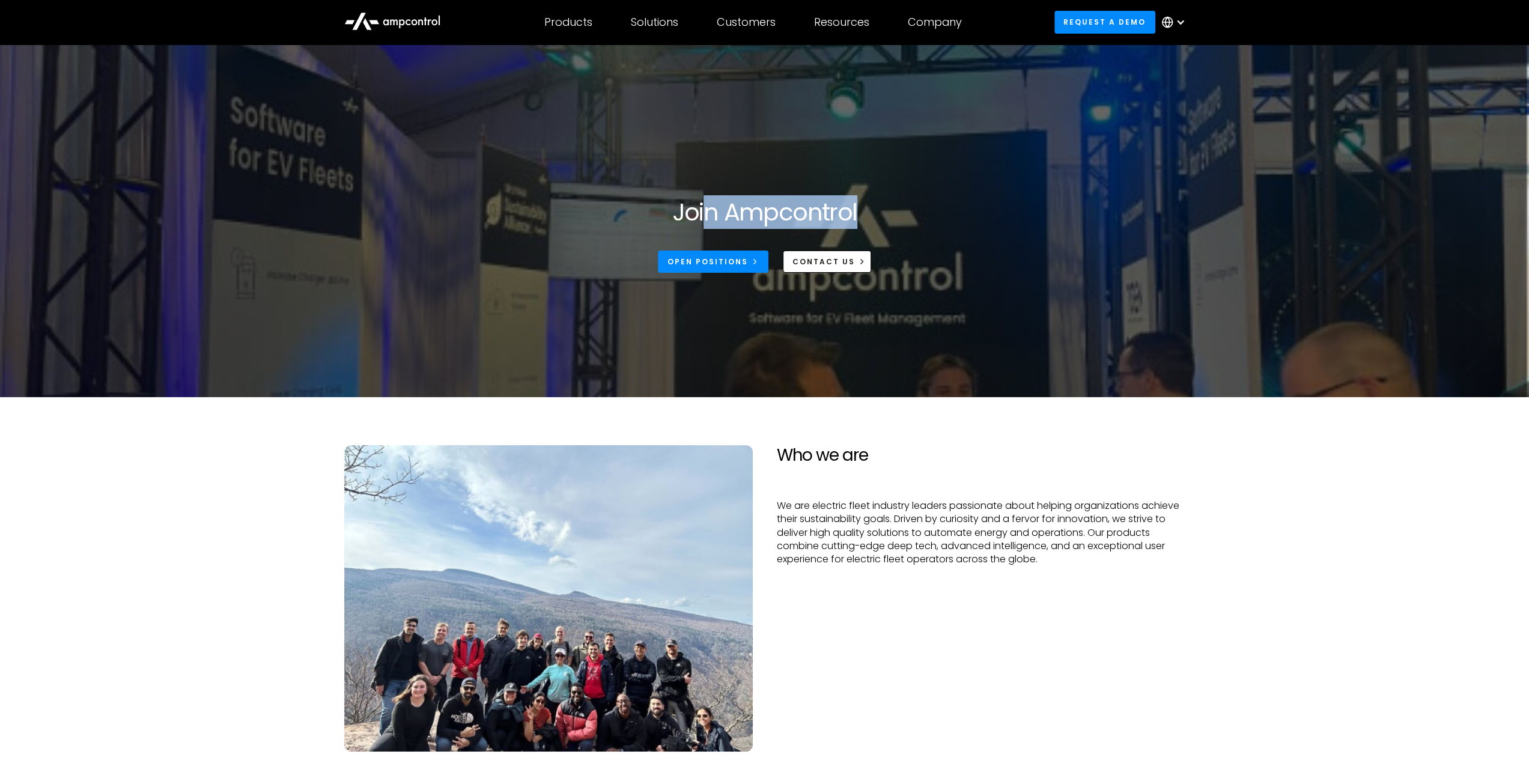
click at [664, 192] on section "Join Ampcontrol Open Positions CONTACT US" at bounding box center [764, 221] width 1529 height 353
click at [639, 188] on section "Join Ampcontrol Open Positions CONTACT US" at bounding box center [764, 221] width 1529 height 353
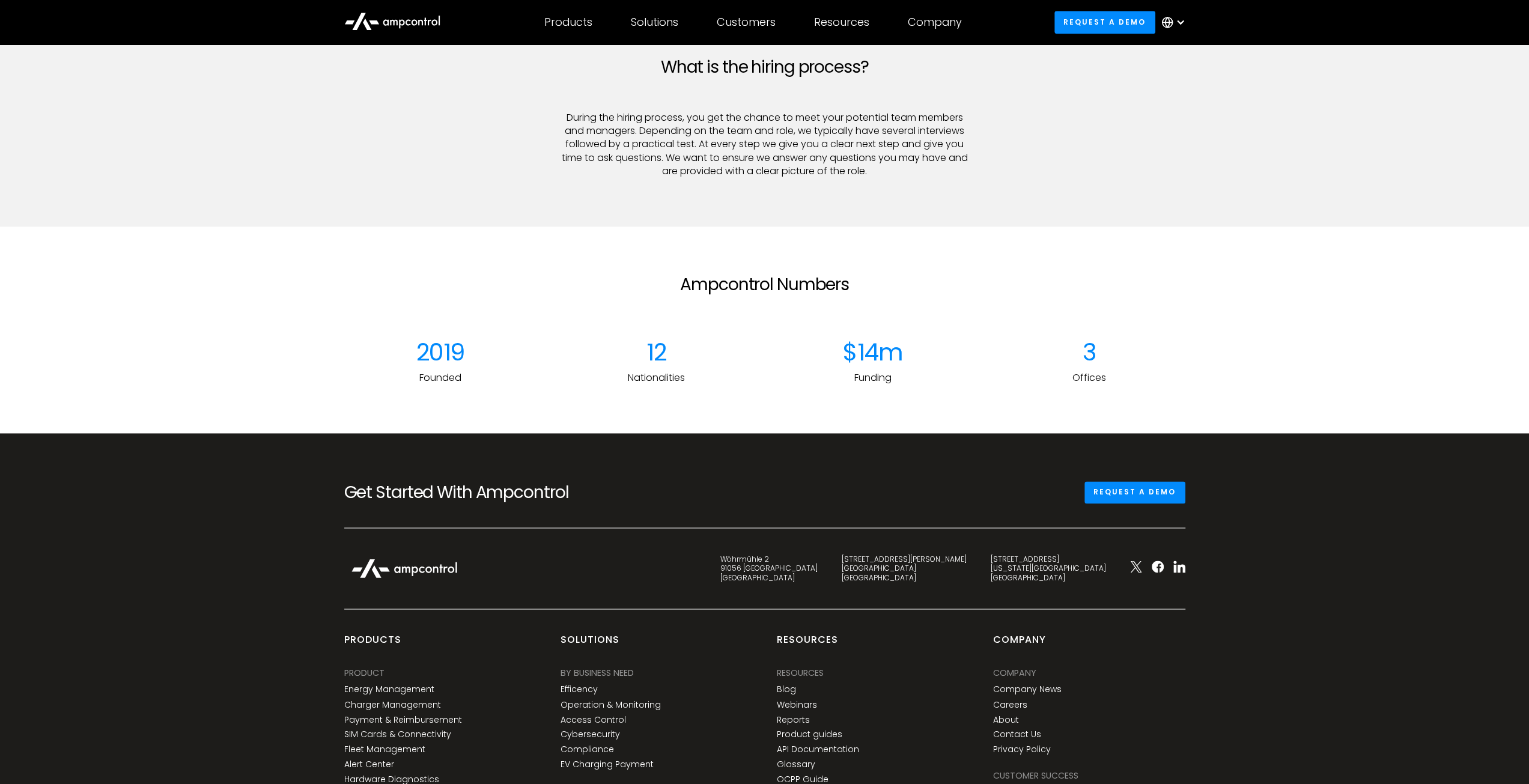
scroll to position [1820, 0]
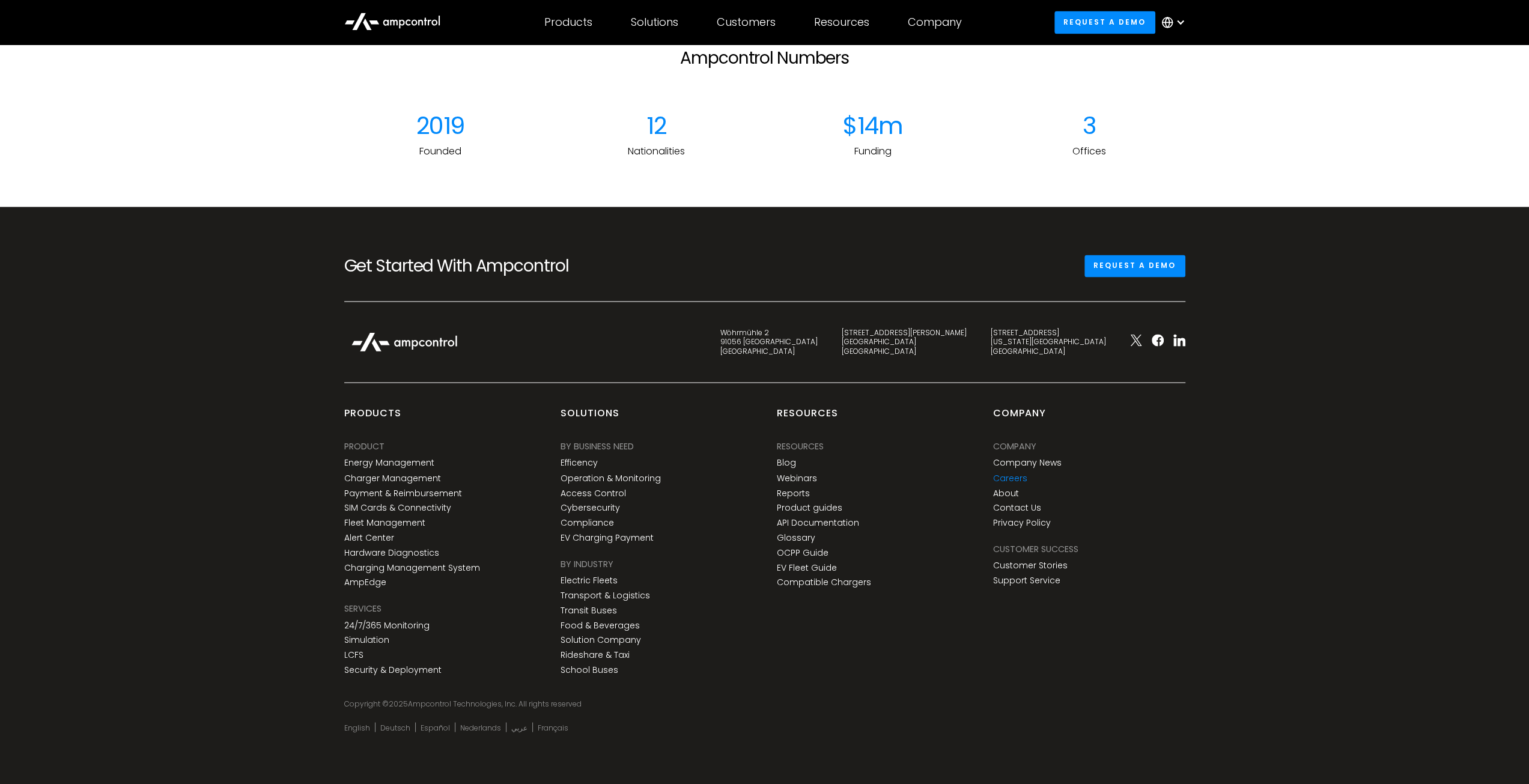
click at [1002, 480] on link "Careers" at bounding box center [1010, 477] width 35 height 10
